Goal: Find specific page/section: Find specific page/section

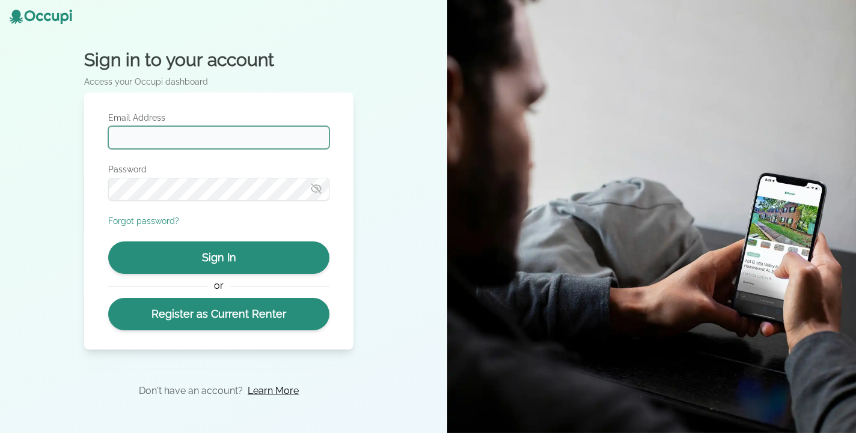
type input "**********"
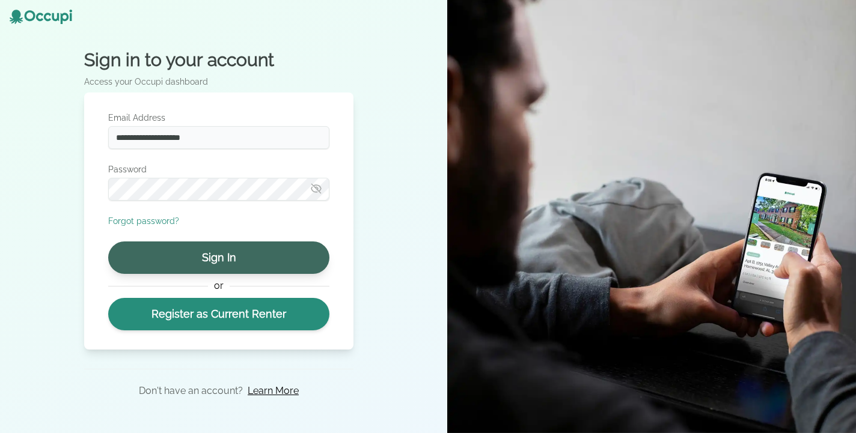
click at [208, 246] on button "Sign In" at bounding box center [218, 258] width 221 height 32
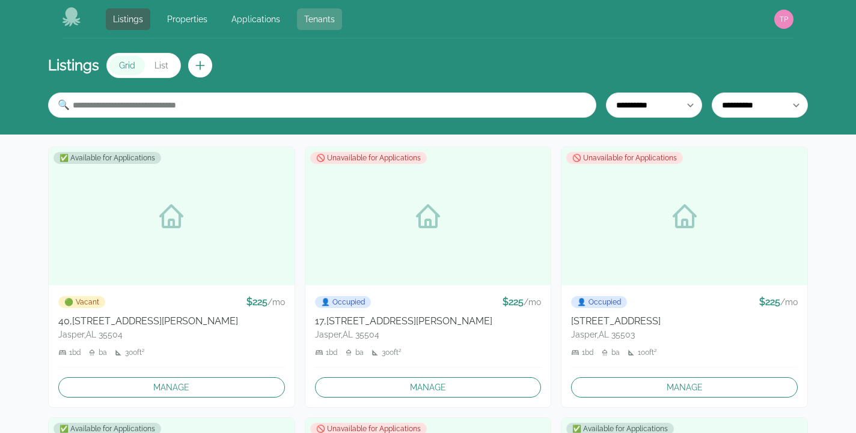
click at [312, 26] on link "Tenants" at bounding box center [319, 19] width 45 height 22
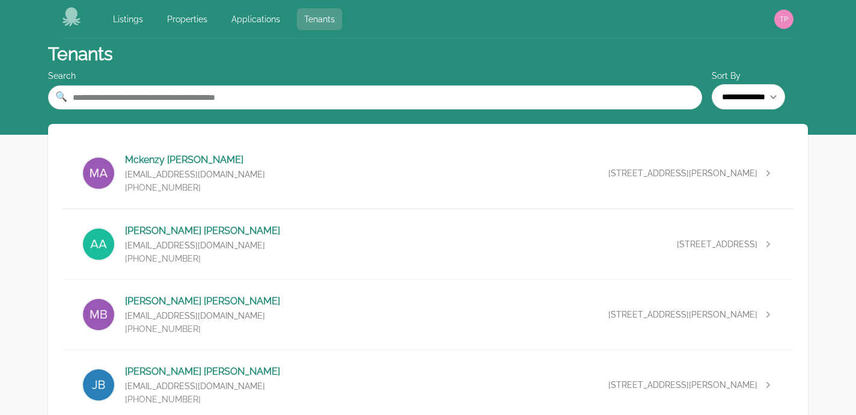
scroll to position [2274, 0]
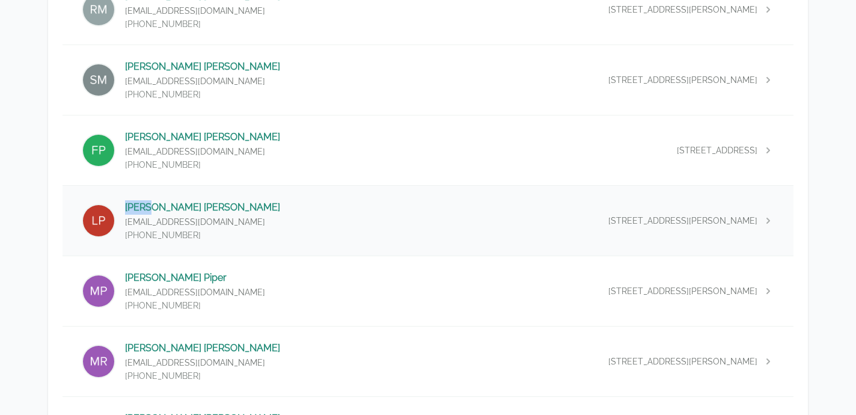
click at [263, 213] on div "[PERSON_NAME] [EMAIL_ADDRESS][DOMAIN_NAME] (205) 388-[GEOGRAPHIC_DATA][STREET_A…" at bounding box center [428, 221] width 731 height 70
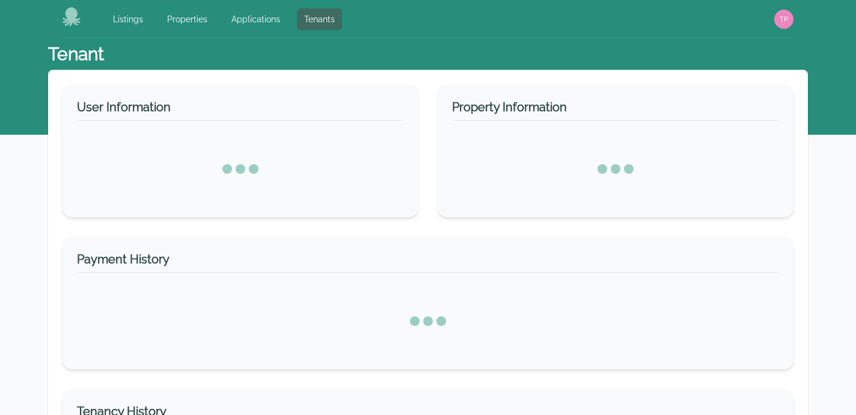
select select "*"
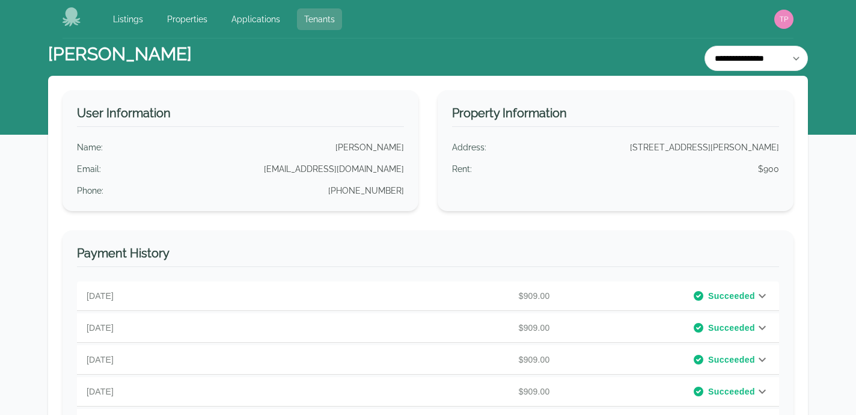
click at [331, 29] on link "Tenants" at bounding box center [319, 19] width 45 height 22
